Goal: Use online tool/utility

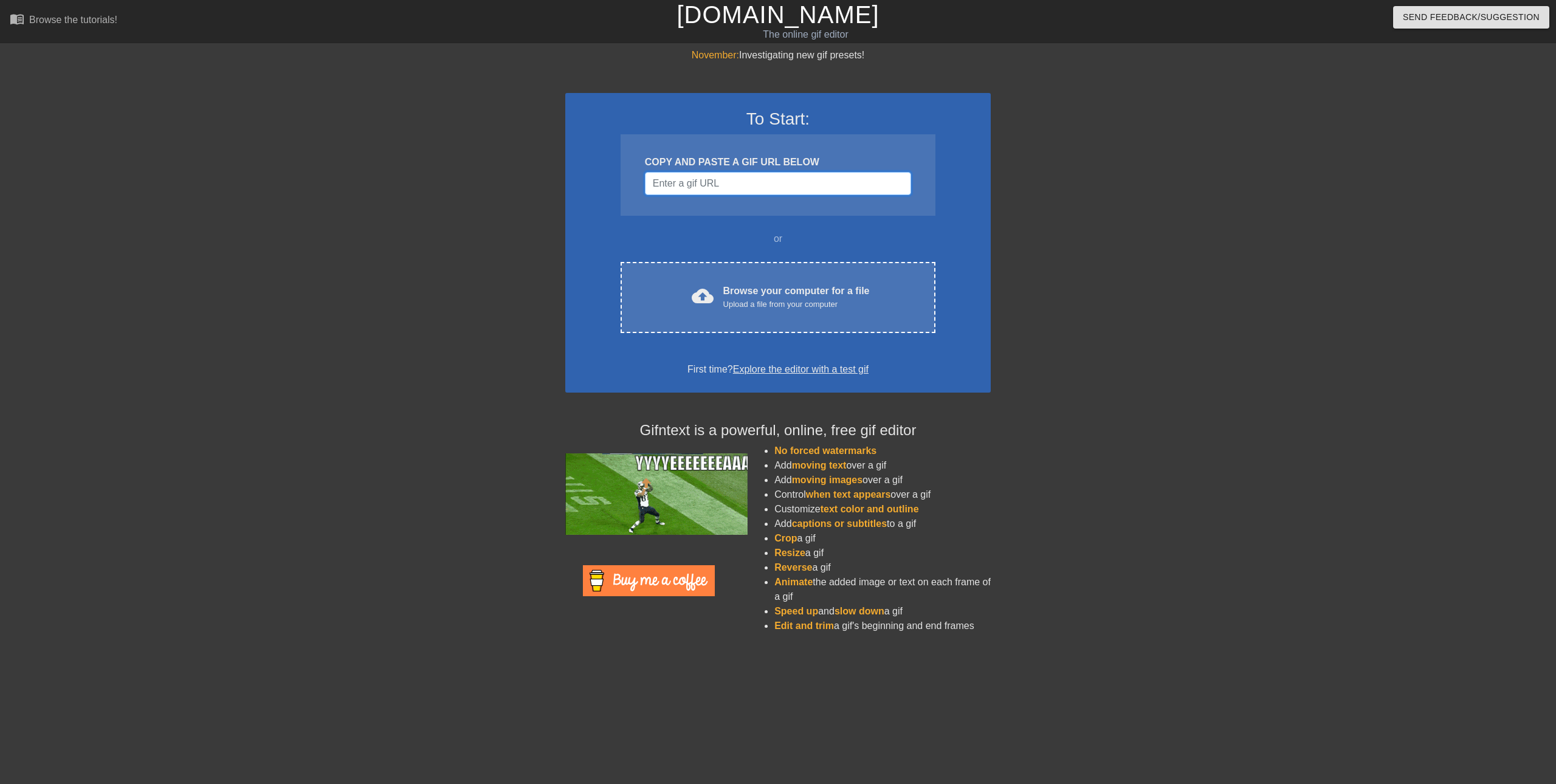
click at [821, 178] on input "Username" at bounding box center [778, 183] width 266 height 23
paste input "[URL][DOMAIN_NAME]"
type input "[URL][DOMAIN_NAME]"
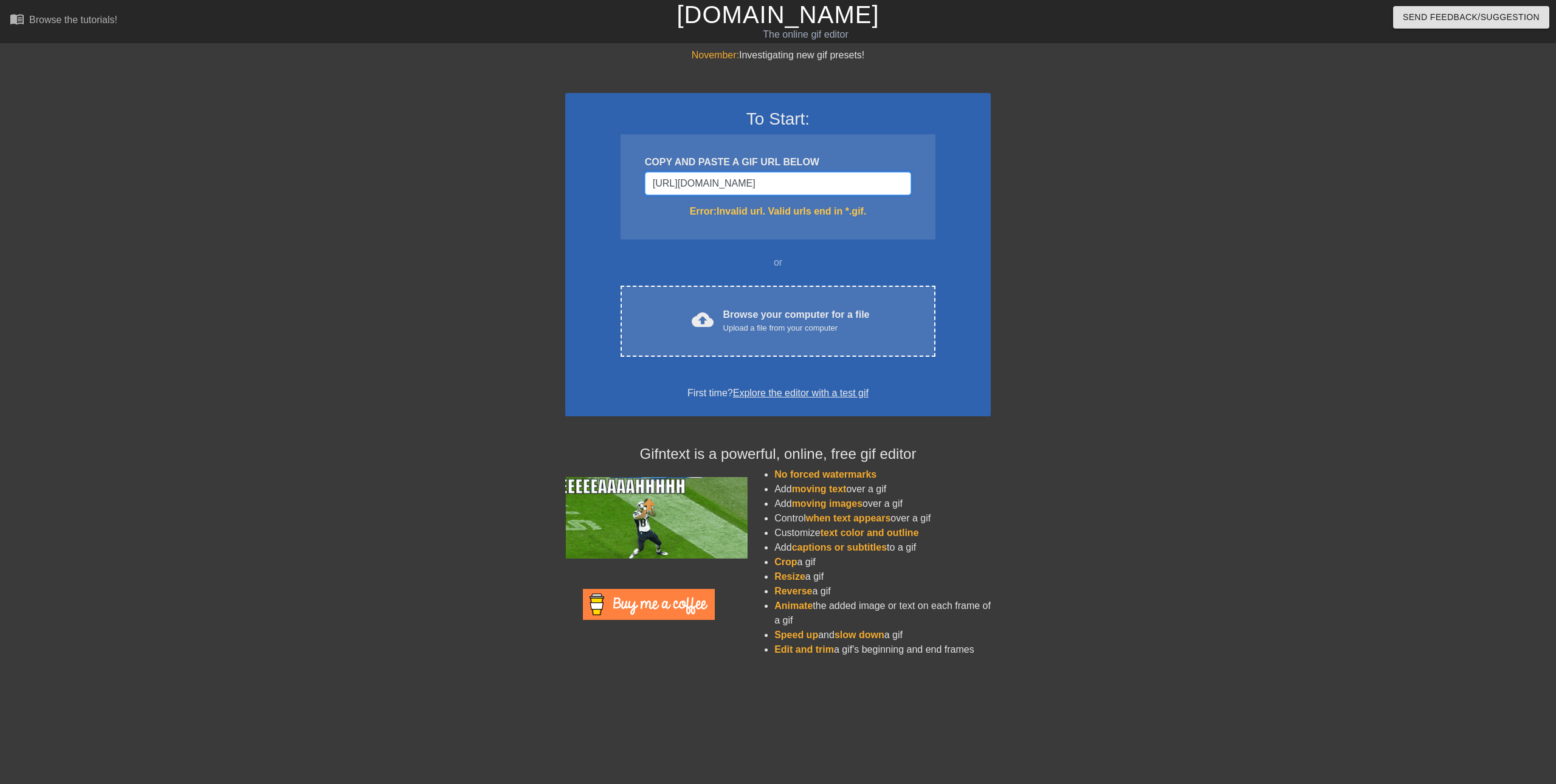
click at [840, 187] on input "[URL][DOMAIN_NAME]" at bounding box center [778, 183] width 266 height 23
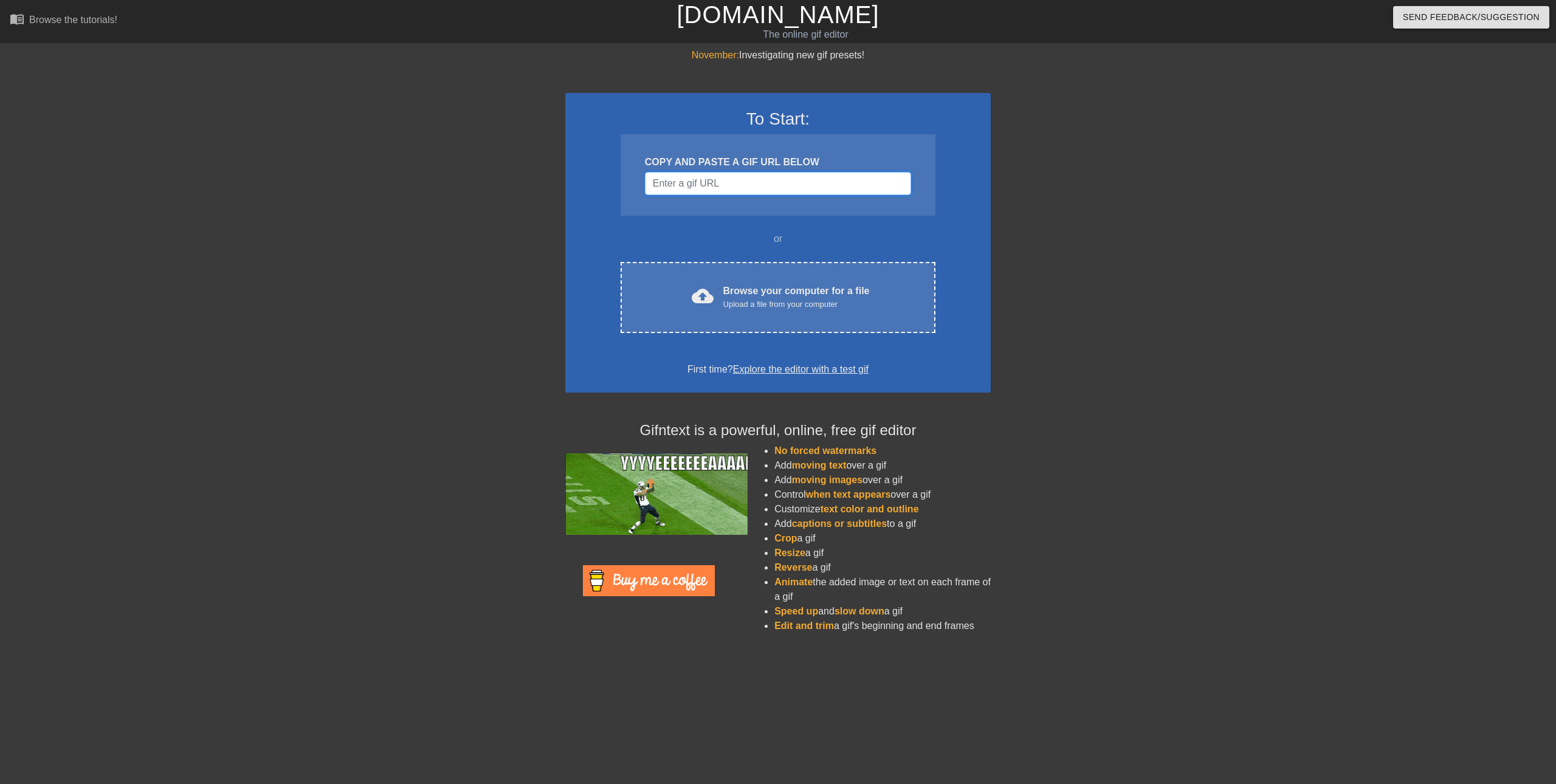
click at [792, 175] on input "Username" at bounding box center [778, 183] width 266 height 23
paste input "[URL][DOMAIN_NAME]"
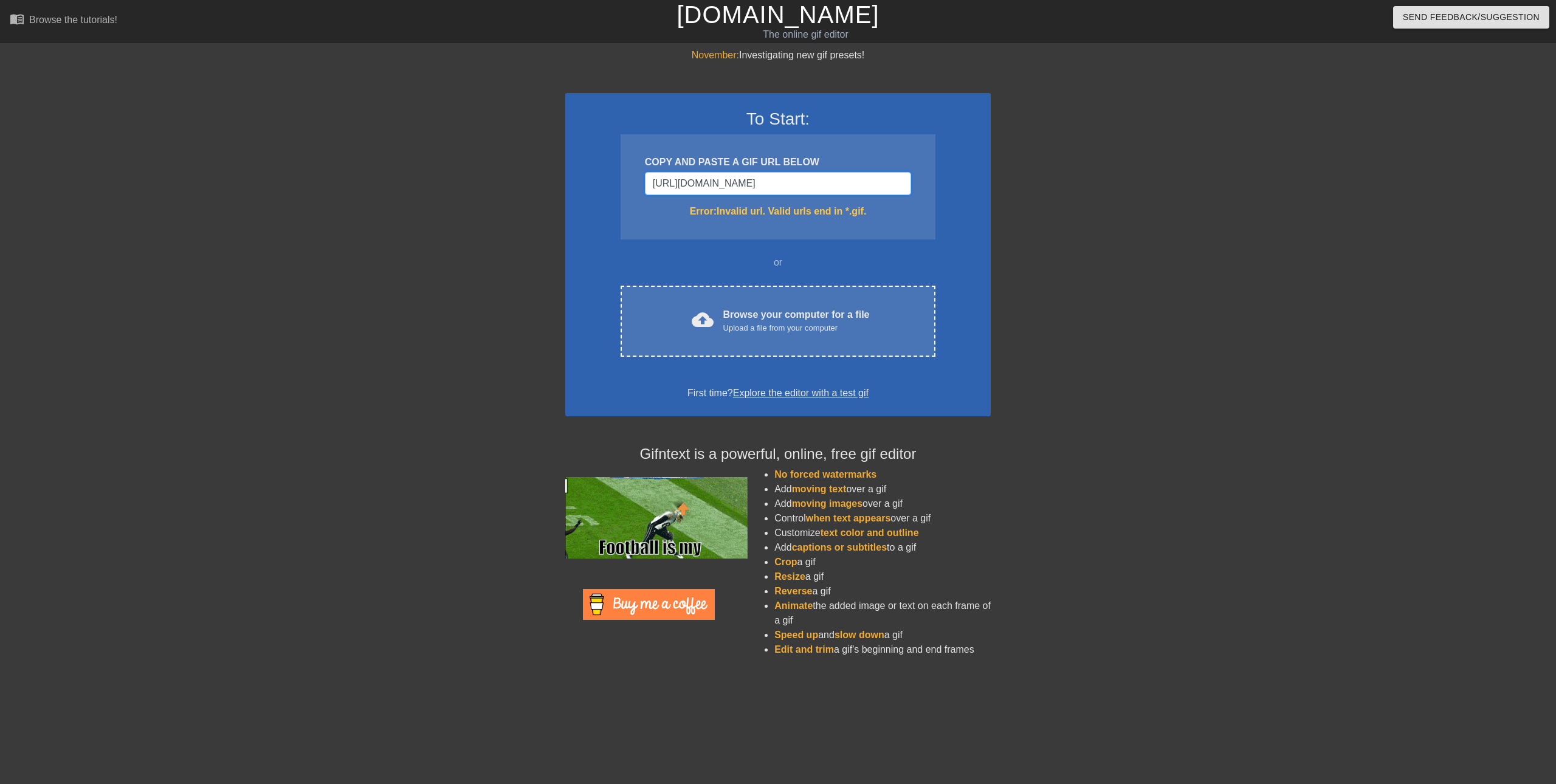
type input "[URL][DOMAIN_NAME]"
click at [749, 177] on input "[URL][DOMAIN_NAME]" at bounding box center [778, 183] width 266 height 23
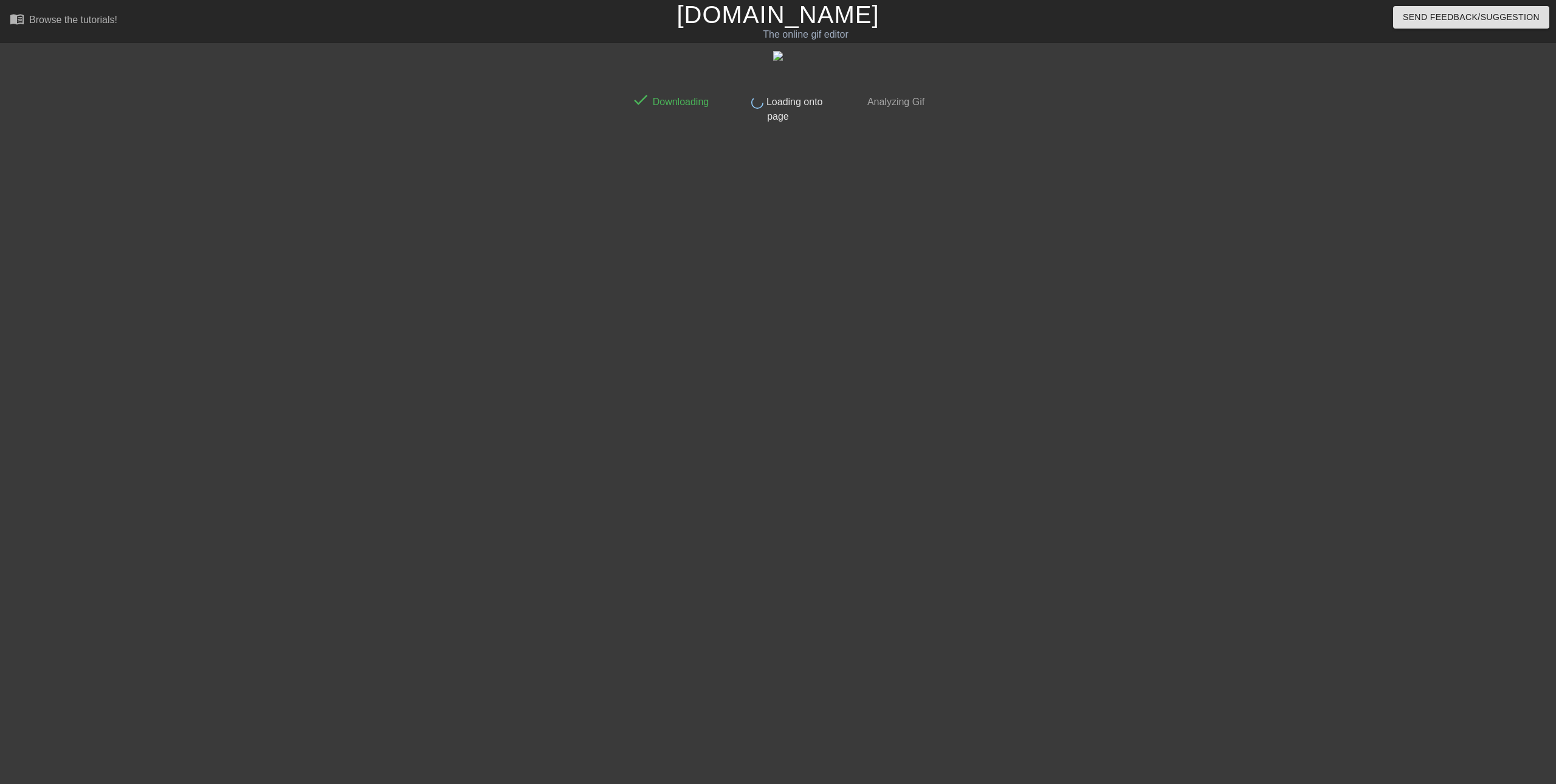
click at [1486, 418] on html "menu_book Browse the tutorials! Gifntext.com The online gif editor Send Feedbac…" at bounding box center [778, 209] width 1556 height 418
